Goal: Check status

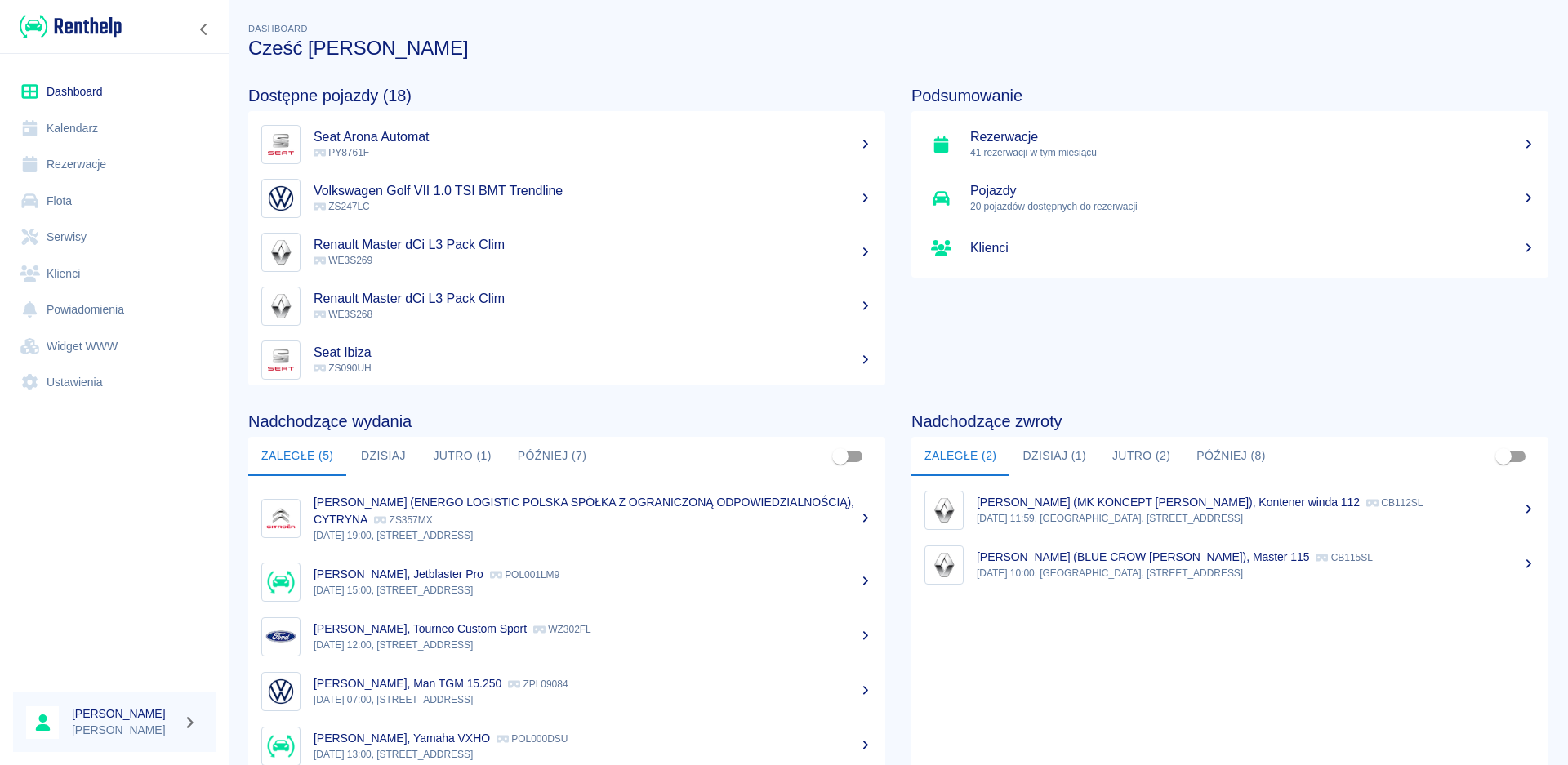
click at [74, 80] on link "Dashboard" at bounding box center [115, 91] width 204 height 37
click at [399, 464] on button "Dzisiaj" at bounding box center [382, 456] width 73 height 39
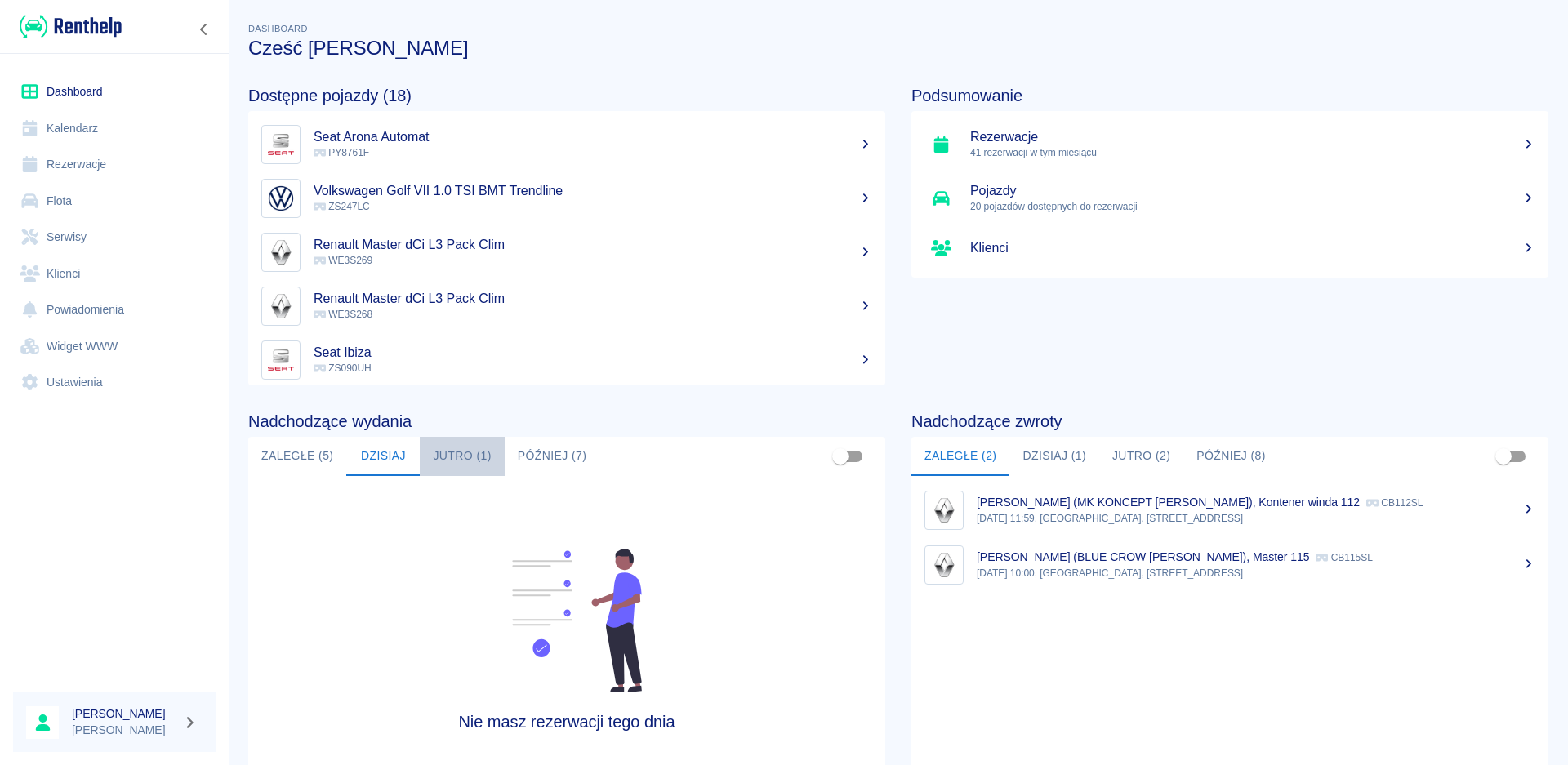
click at [452, 447] on button "Jutro (1)" at bounding box center [461, 456] width 84 height 39
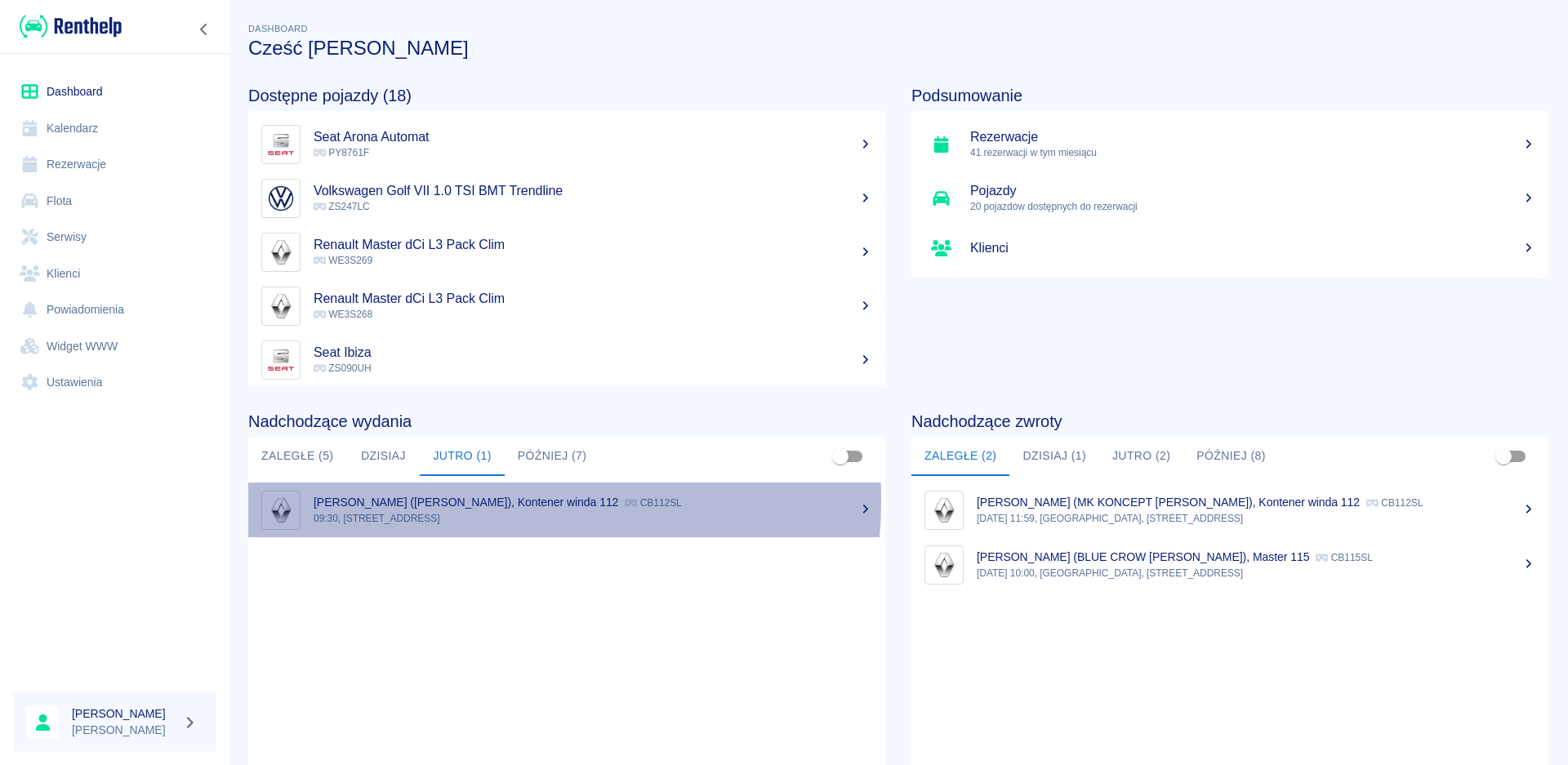
click at [454, 500] on p "[PERSON_NAME] ([PERSON_NAME]), Kontener winda 112" at bounding box center [466, 502] width 304 height 13
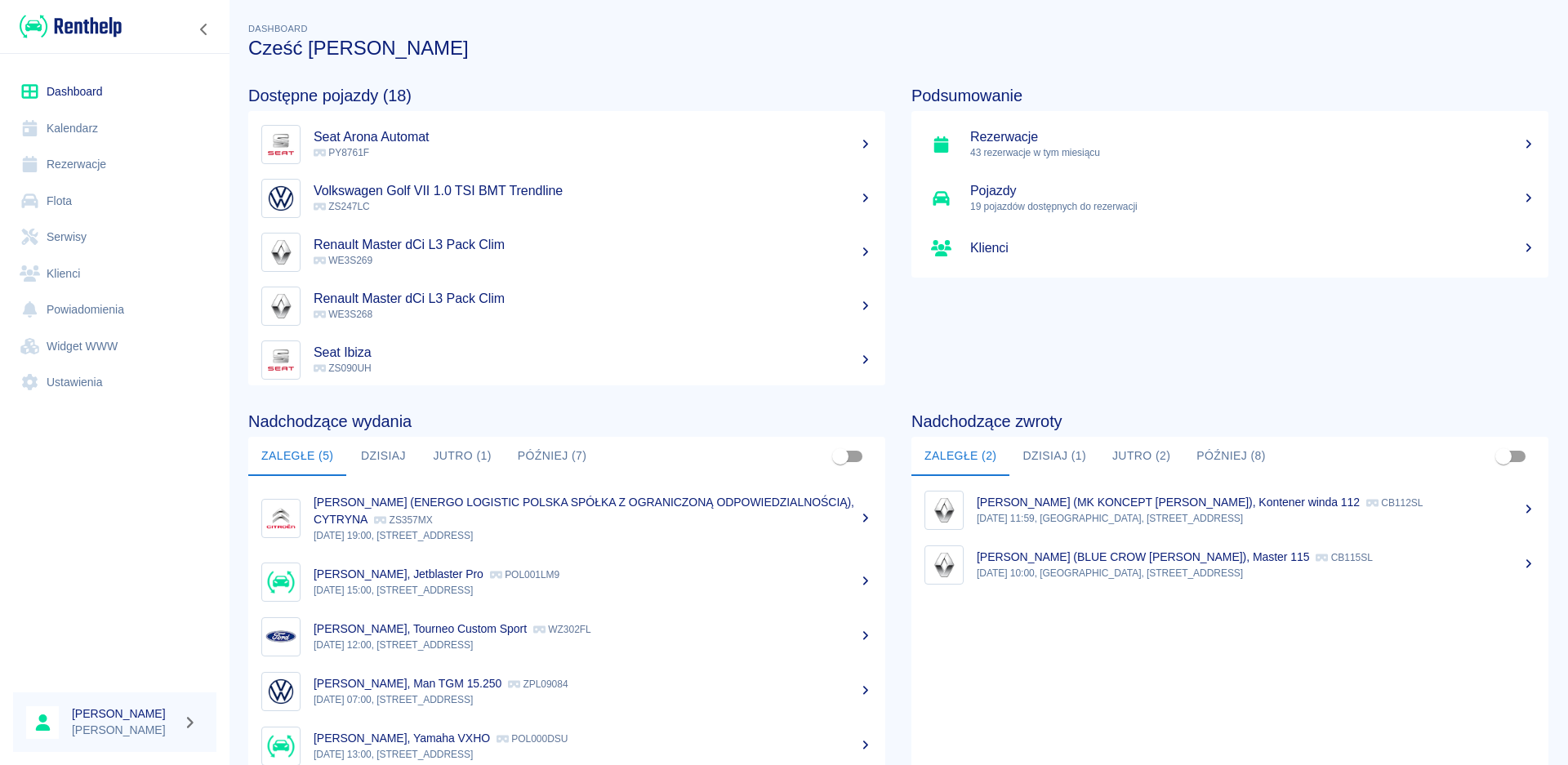
click at [1047, 457] on button "Dzisiaj (1)" at bounding box center [1054, 456] width 89 height 39
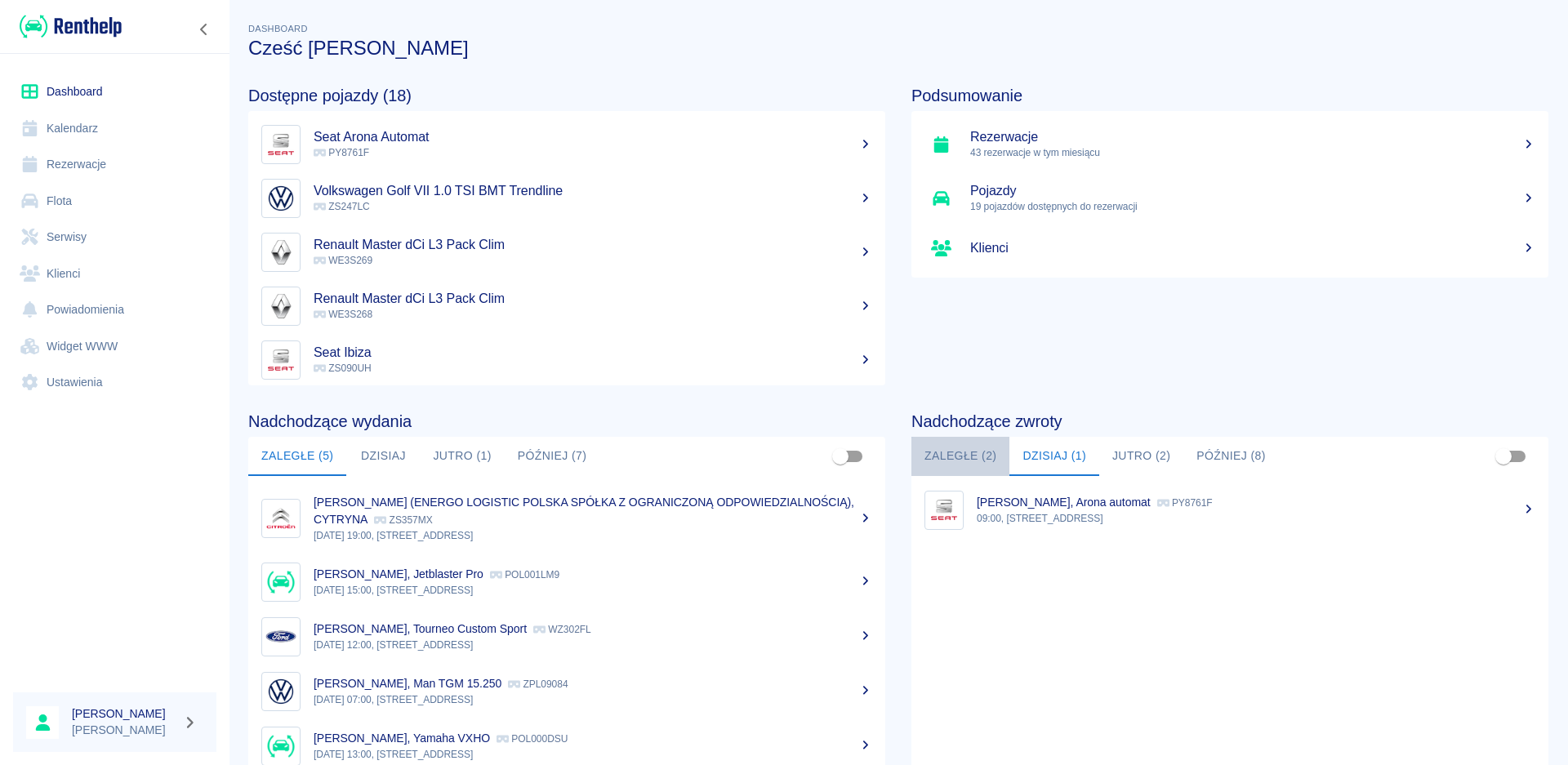
click at [955, 447] on button "Zaległe (2)" at bounding box center [960, 456] width 98 height 39
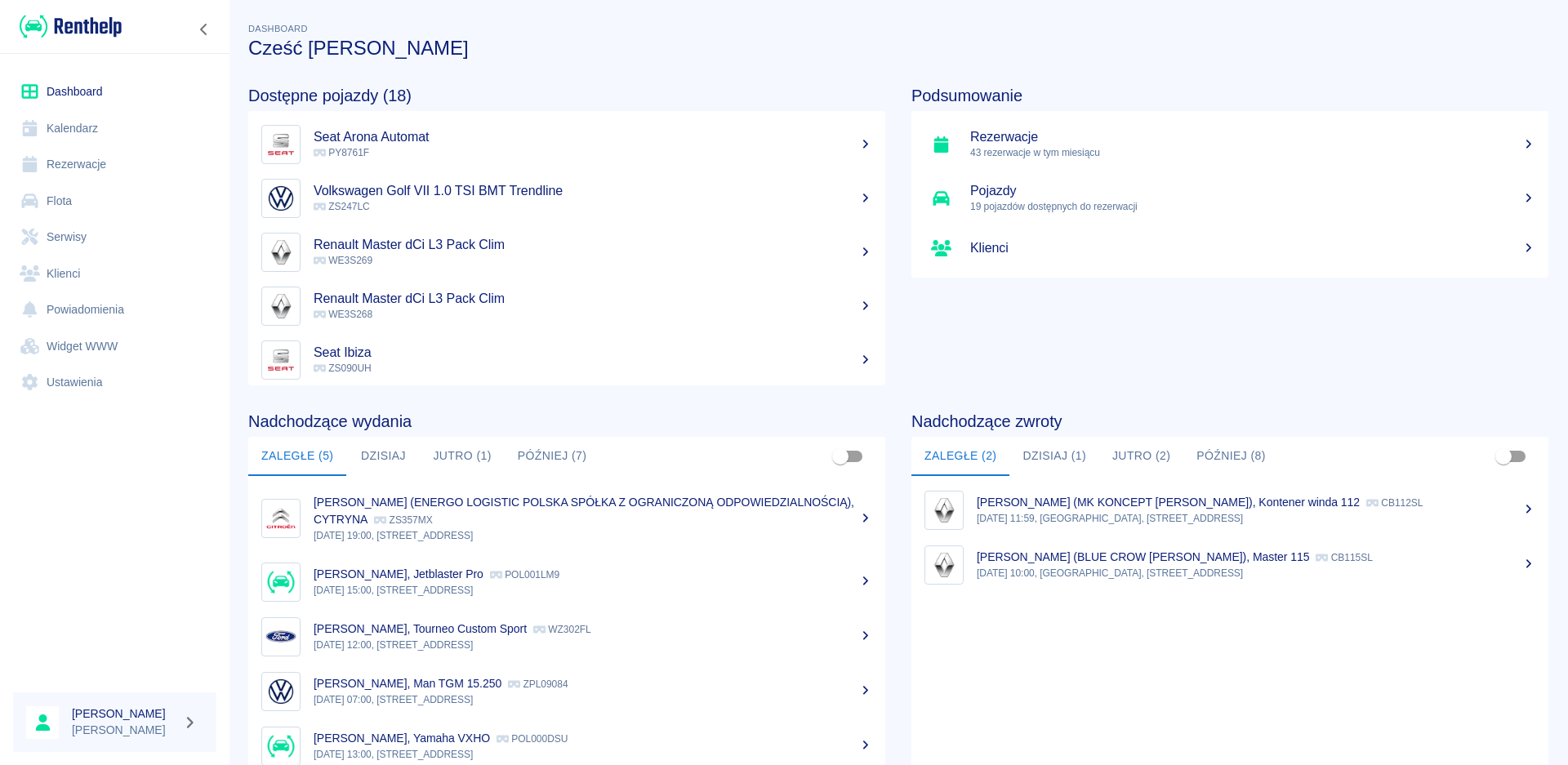
click at [1038, 446] on button "Dzisiaj (1)" at bounding box center [1054, 456] width 89 height 39
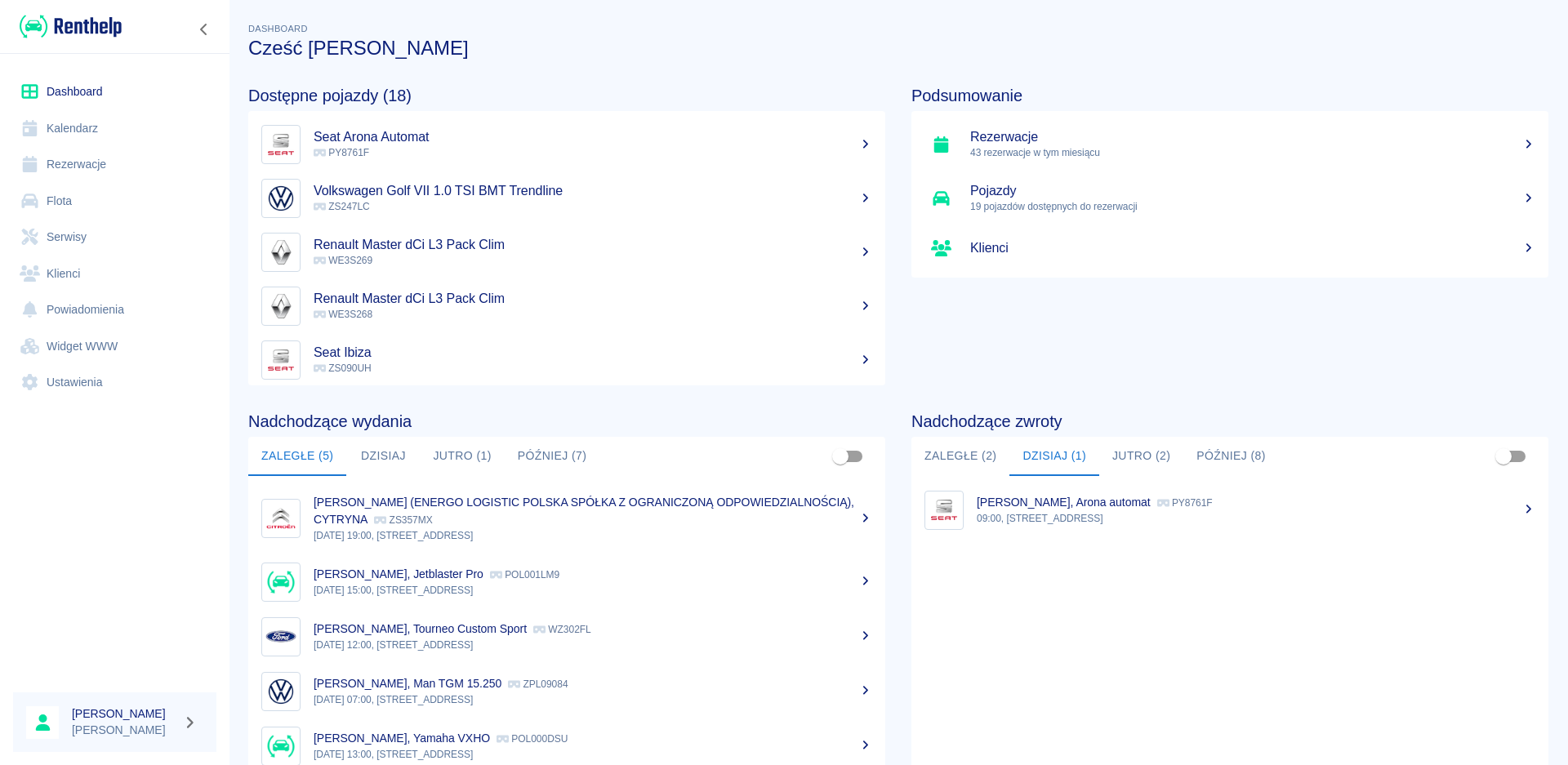
click at [1125, 459] on button "Jutro (2)" at bounding box center [1141, 456] width 84 height 39
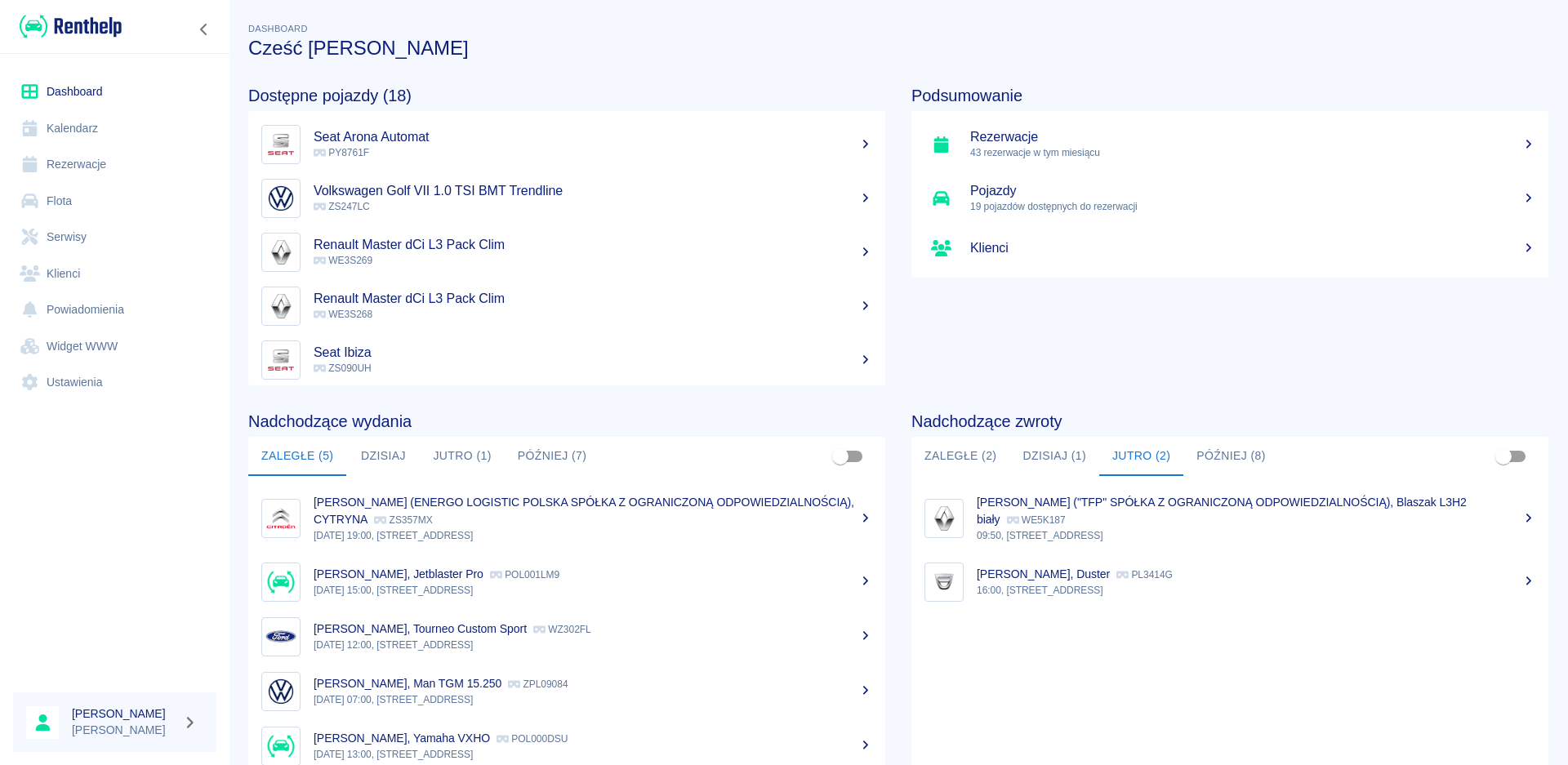
click at [1202, 456] on button "Później (8)" at bounding box center [1231, 456] width 95 height 39
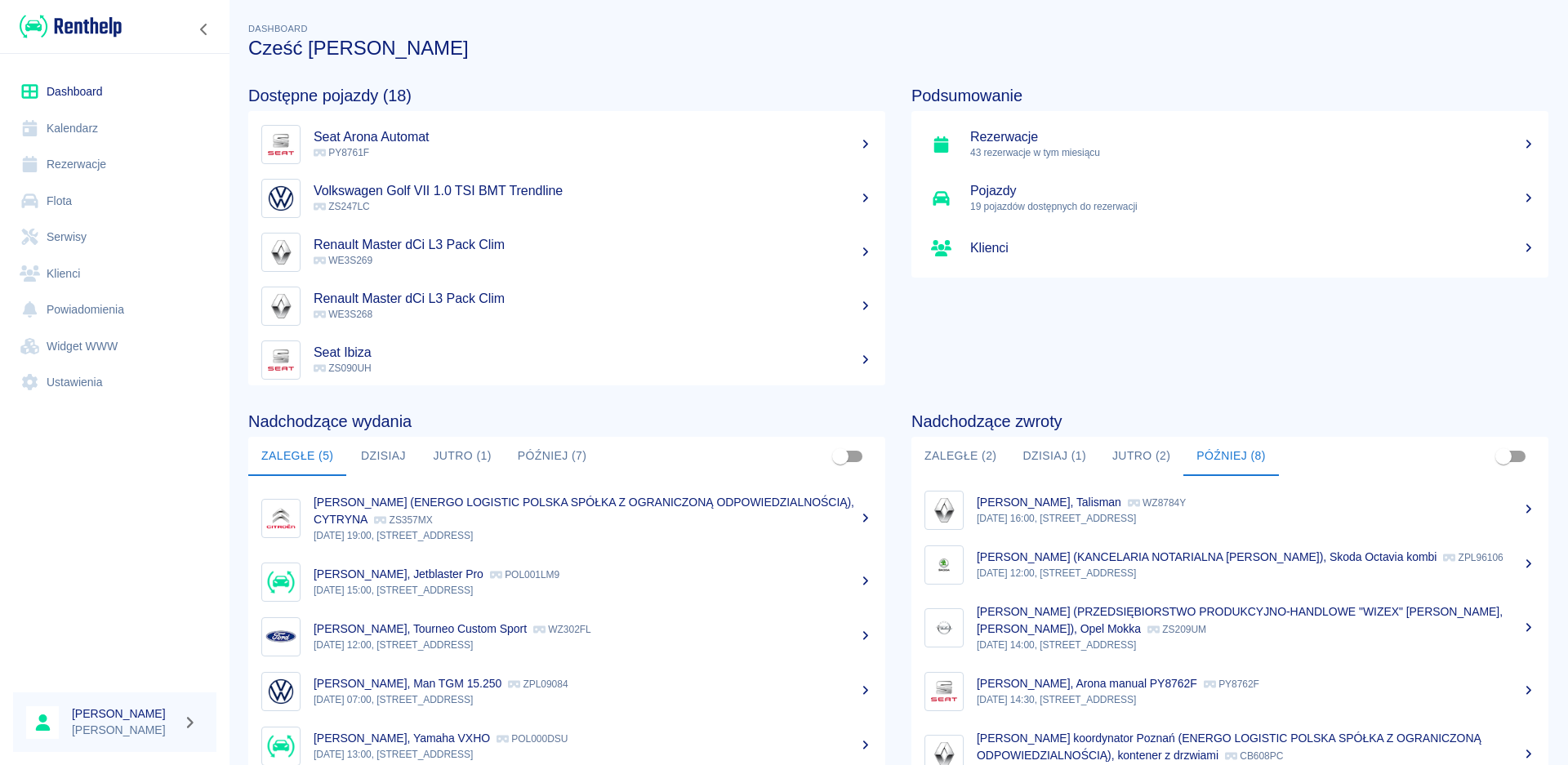
click at [960, 443] on button "Zaległe (2)" at bounding box center [960, 456] width 98 height 39
